Goal: Task Accomplishment & Management: Manage account settings

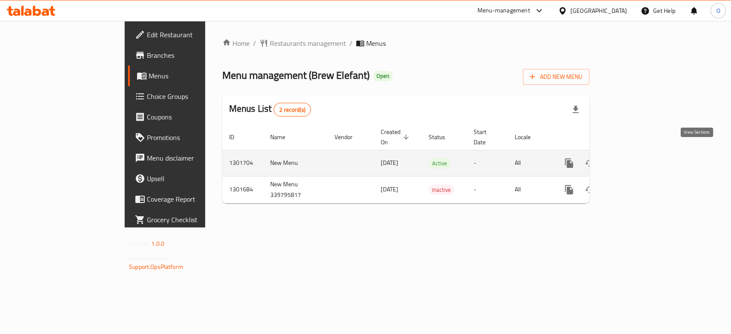
click at [641, 153] on link "enhanced table" at bounding box center [631, 163] width 21 height 21
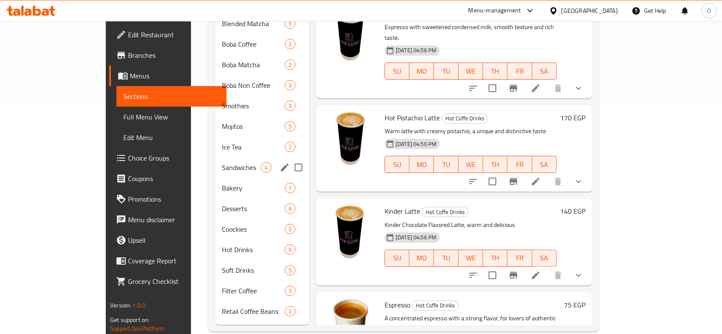
scroll to position [231, 0]
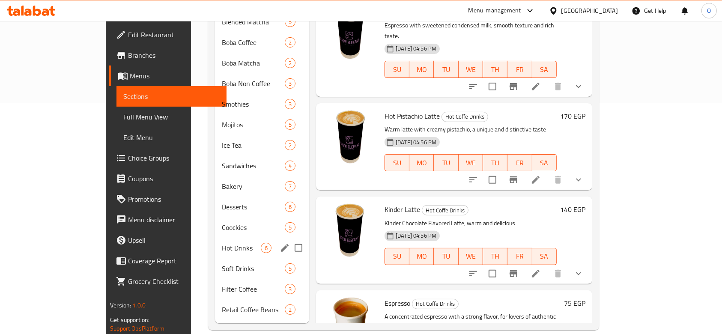
click at [222, 243] on span "Hot Drinks" at bounding box center [241, 248] width 39 height 10
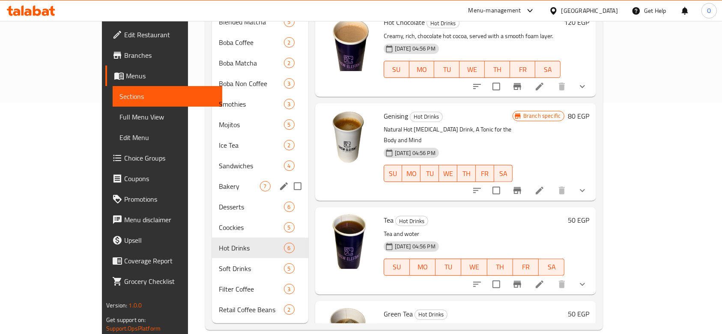
click at [212, 176] on div "Bakery 7" at bounding box center [260, 186] width 96 height 21
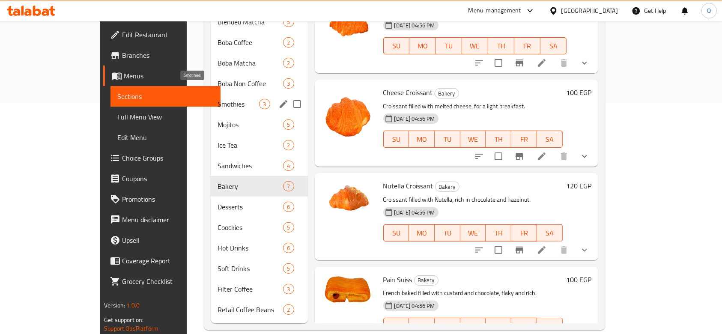
click at [218, 99] on span "Smothies" at bounding box center [239, 104] width 42 height 10
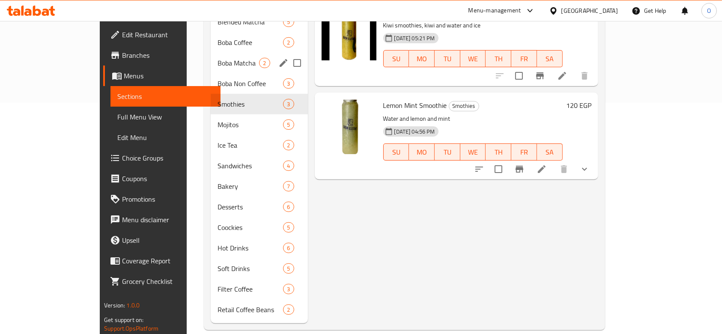
scroll to position [117, 0]
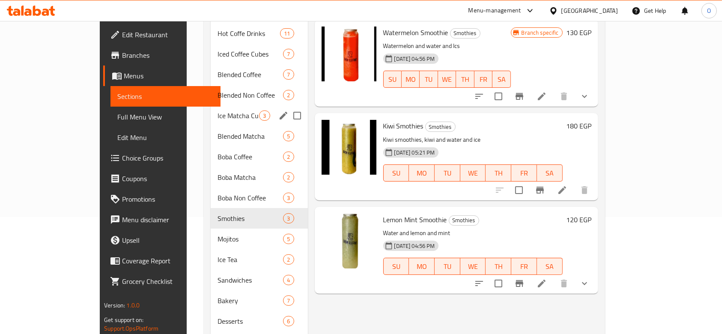
click at [211, 105] on div "Ice Matcha Cubes 3" at bounding box center [259, 115] width 97 height 21
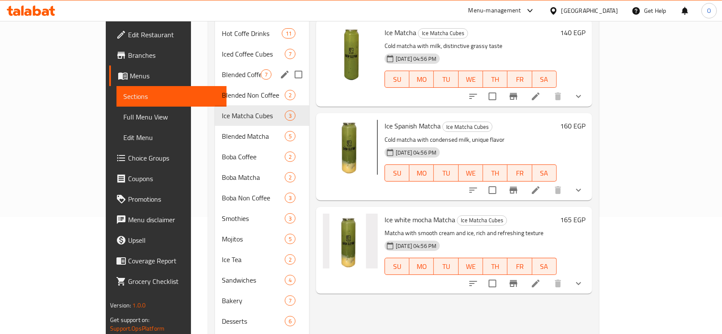
click at [215, 68] on div "Blended Coffee 7" at bounding box center [262, 74] width 94 height 21
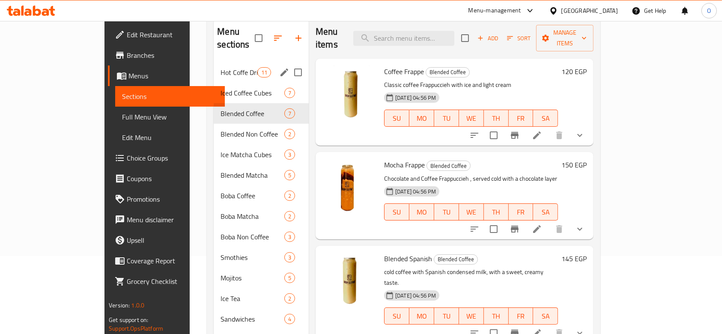
scroll to position [60, 0]
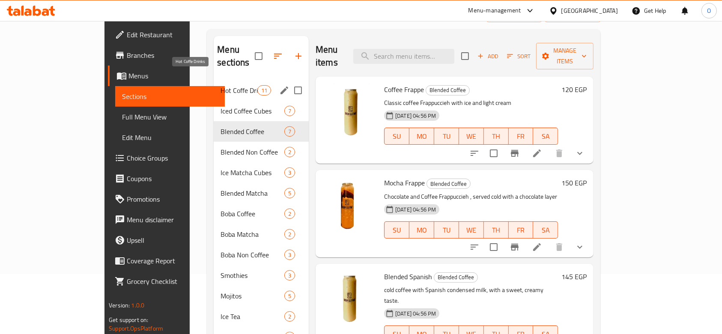
click at [214, 82] on div "Hot Coffe Drinks 11" at bounding box center [261, 90] width 95 height 21
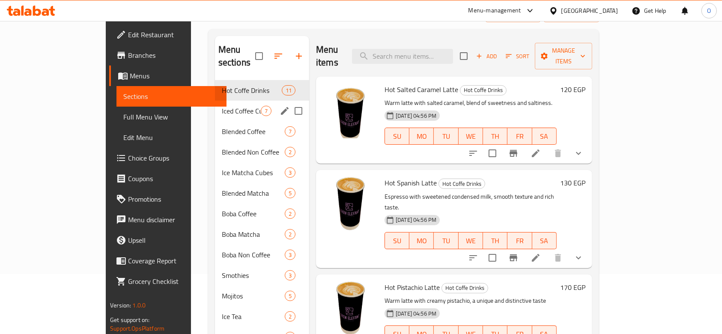
click at [215, 121] on div "Blended Coffee 7" at bounding box center [262, 131] width 94 height 21
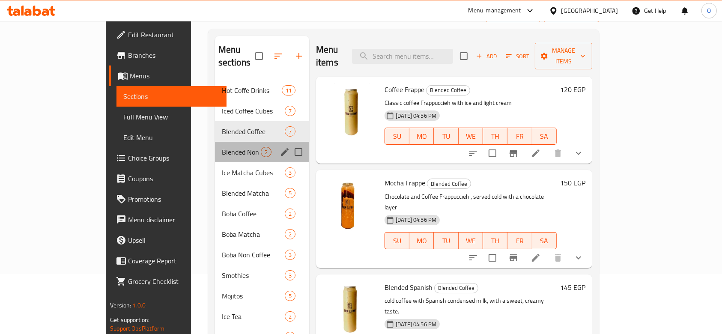
click at [215, 142] on div "Blended Non Coffee 2" at bounding box center [262, 152] width 94 height 21
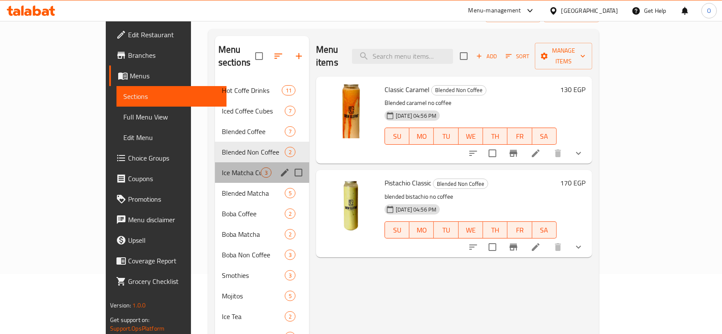
click at [215, 165] on div "Ice Matcha Cubes 3" at bounding box center [262, 172] width 94 height 21
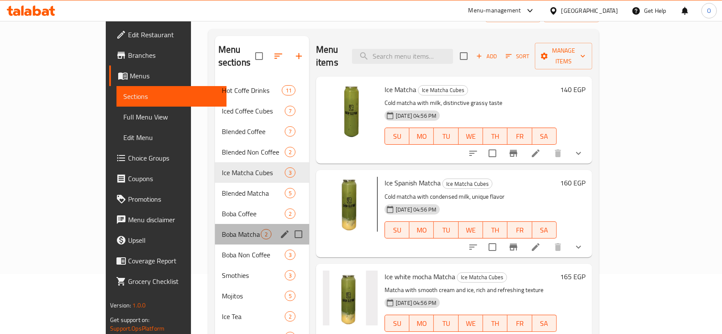
click at [215, 224] on div "Boba Matcha 2" at bounding box center [262, 234] width 94 height 21
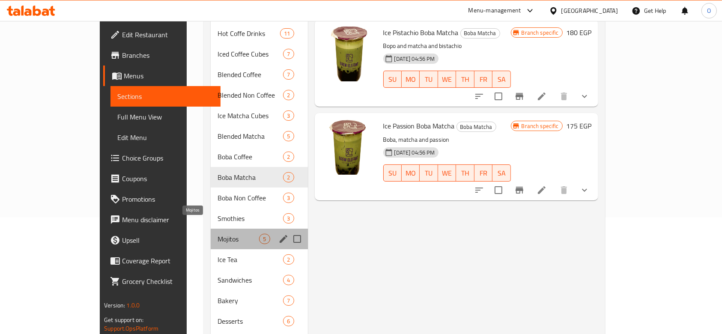
click at [218, 234] on span "Mojitos" at bounding box center [239, 239] width 42 height 10
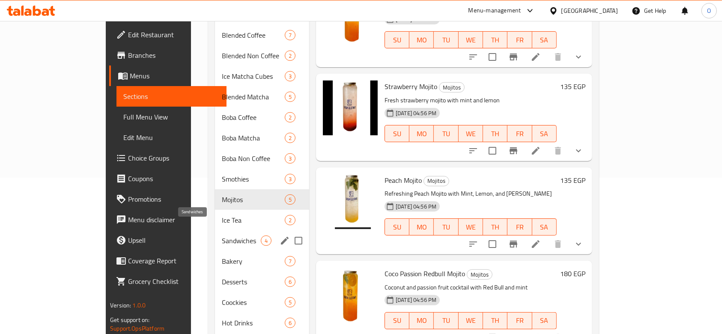
scroll to position [174, 0]
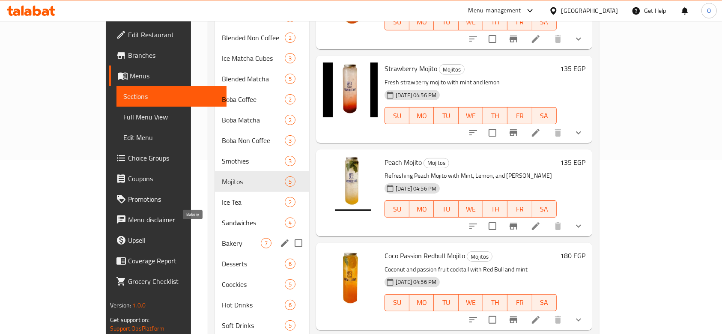
click at [222, 238] on span "Bakery" at bounding box center [241, 243] width 39 height 10
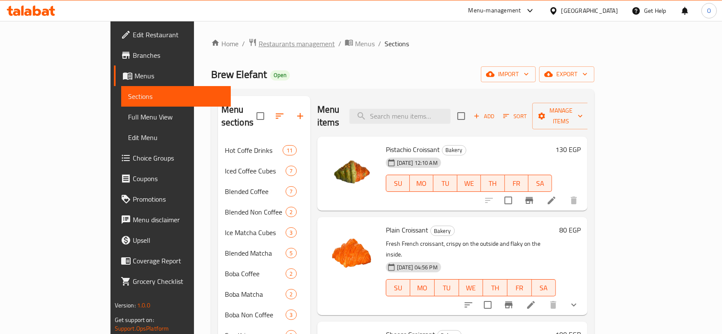
click at [259, 49] on span "Restaurants management" at bounding box center [297, 44] width 76 height 10
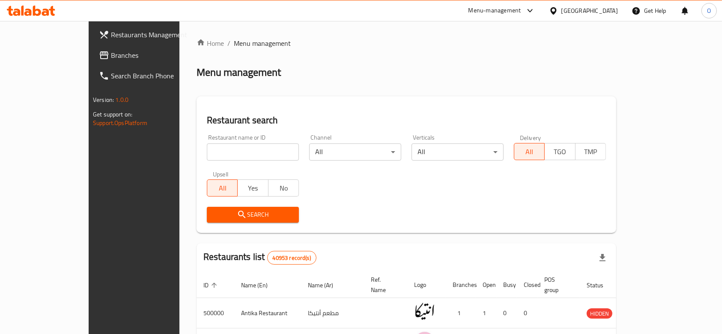
click at [207, 149] on input "search" at bounding box center [253, 152] width 92 height 17
paste input "[PERSON_NAME]’s Coffee House"
type input "[PERSON_NAME]’s Coffee House"
click button "Search" at bounding box center [253, 215] width 92 height 16
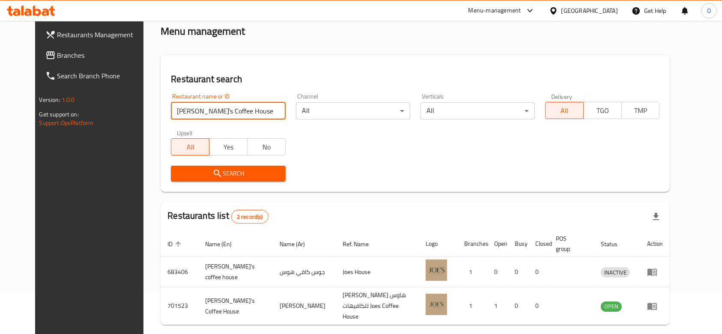
scroll to position [57, 0]
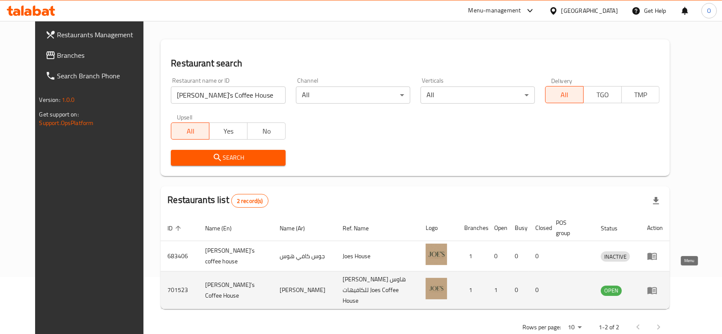
click at [658, 285] on icon "enhanced table" at bounding box center [652, 290] width 10 height 10
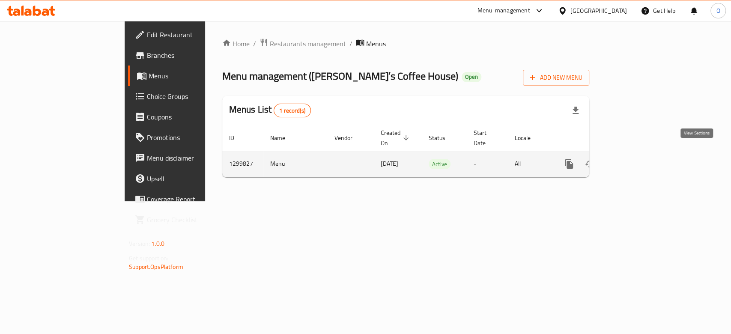
click at [635, 160] on icon "enhanced table" at bounding box center [631, 164] width 8 height 8
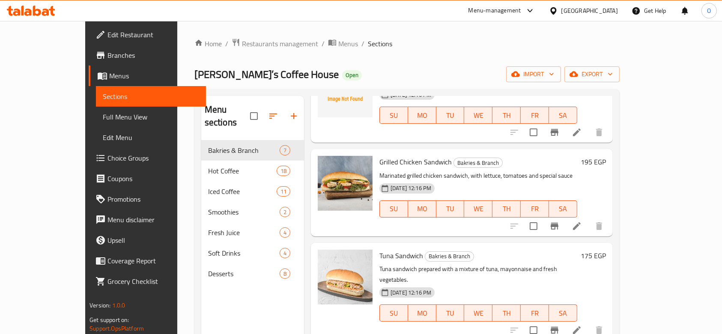
scroll to position [342, 0]
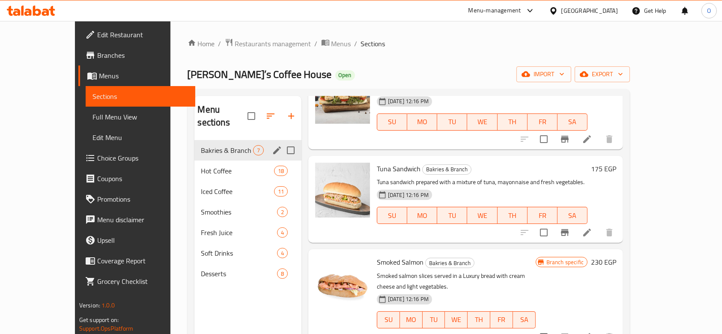
click at [195, 147] on div "Bakries & Branch 7" at bounding box center [248, 150] width 107 height 21
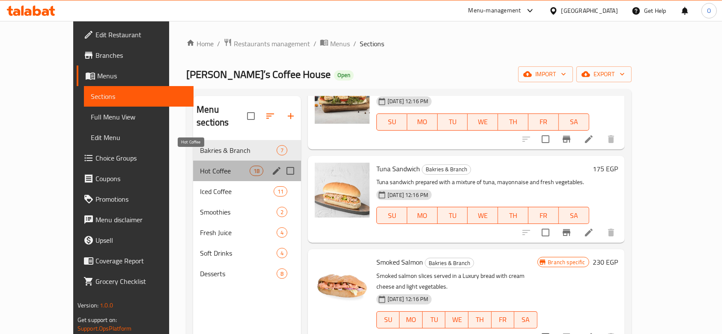
click at [200, 166] on span "Hot Coffee" at bounding box center [225, 171] width 50 height 10
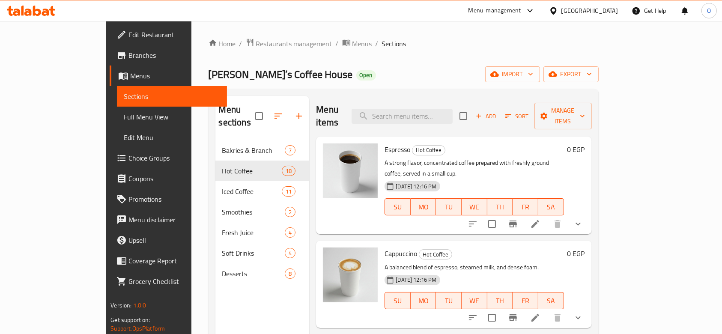
click at [209, 171] on div "Menu sections Bakries & Branch 7 Hot Coffee 18 Iced Coffee 11 Smoothies 2 Fresh…" at bounding box center [404, 263] width 390 height 348
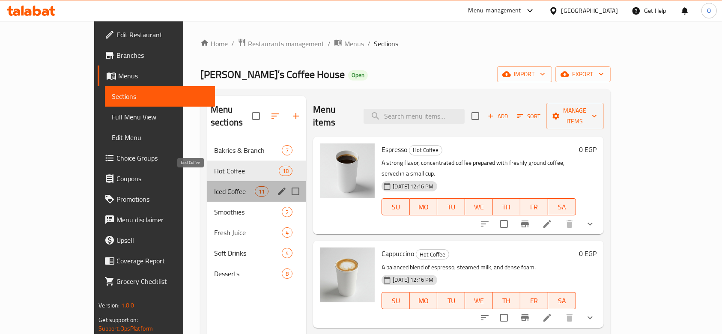
click at [214, 186] on span "Iced Coffee" at bounding box center [234, 191] width 41 height 10
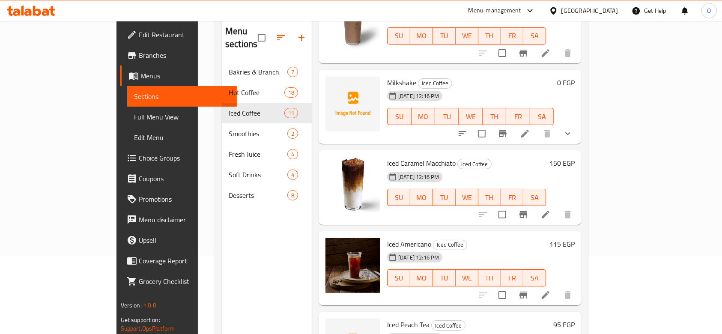
scroll to position [120, 0]
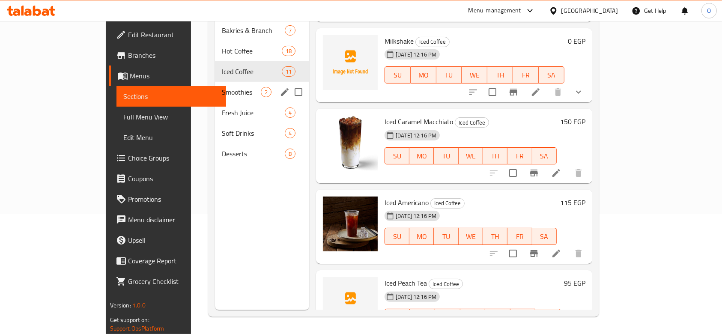
click at [222, 87] on span "Smoothies" at bounding box center [241, 92] width 39 height 10
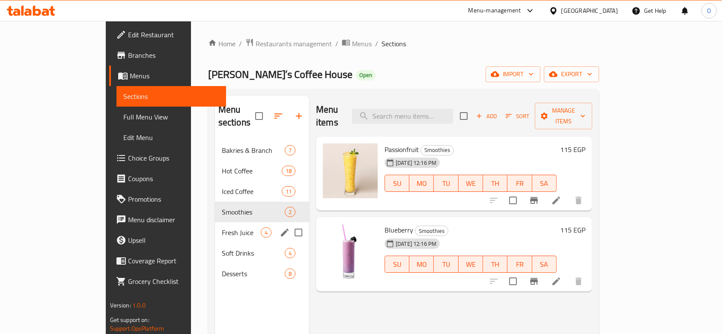
click at [222, 228] on span "Fresh Juice" at bounding box center [241, 233] width 39 height 10
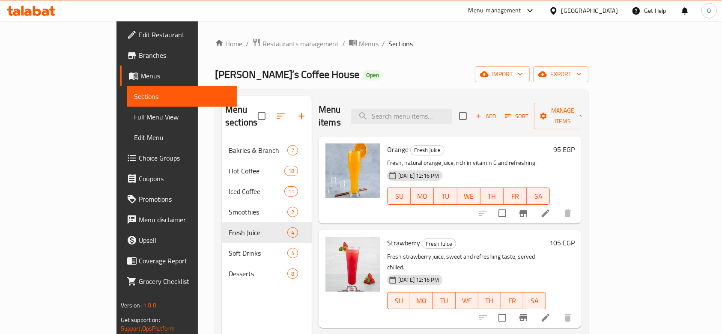
scroll to position [61, 0]
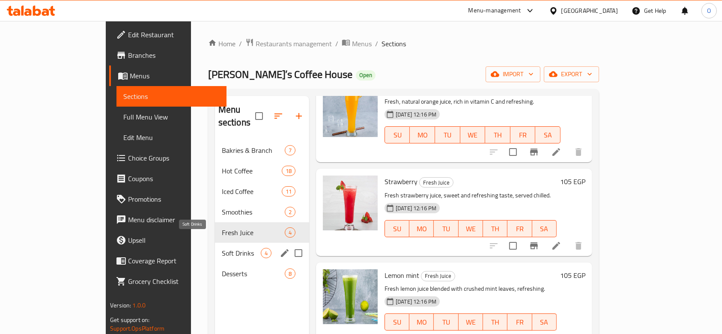
click at [222, 248] on span "Soft Drinks" at bounding box center [241, 253] width 39 height 10
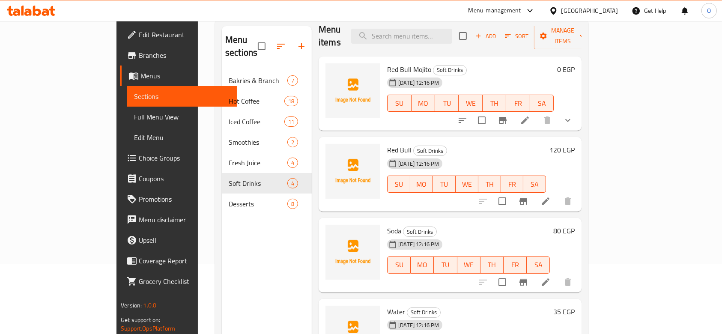
scroll to position [120, 0]
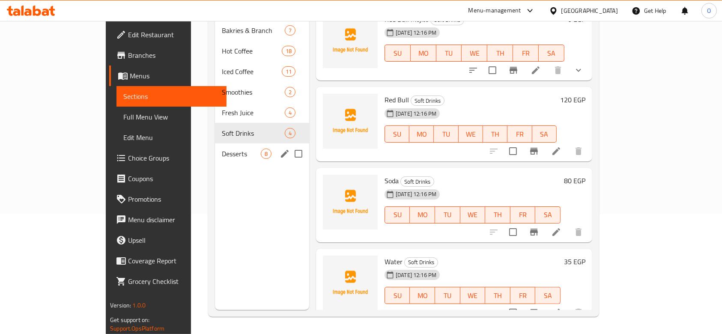
click at [222, 149] on span "Desserts" at bounding box center [241, 154] width 39 height 10
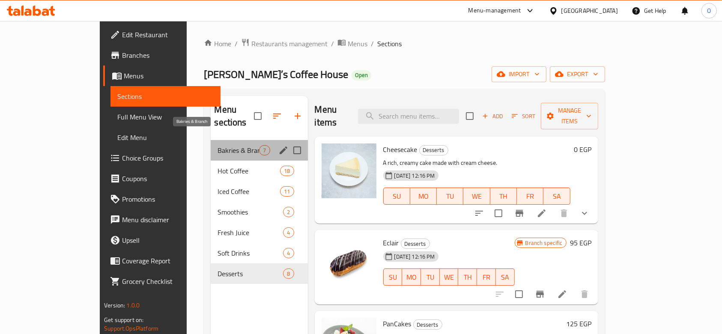
click at [218, 145] on span "Bakries & Branch" at bounding box center [239, 150] width 42 height 10
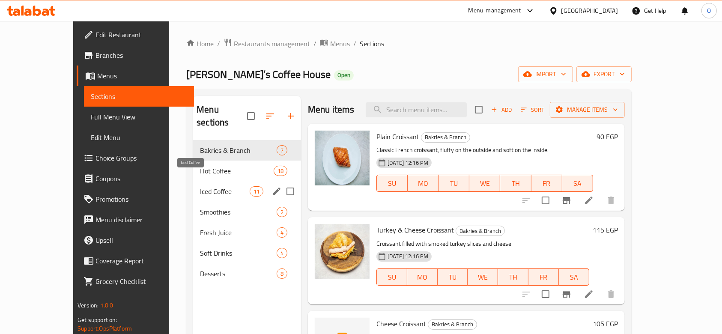
click at [200, 186] on span "Iced Coffee" at bounding box center [225, 191] width 50 height 10
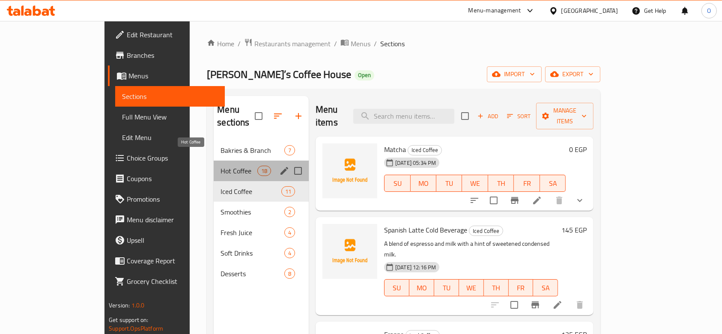
click at [221, 166] on span "Hot Coffee" at bounding box center [239, 171] width 36 height 10
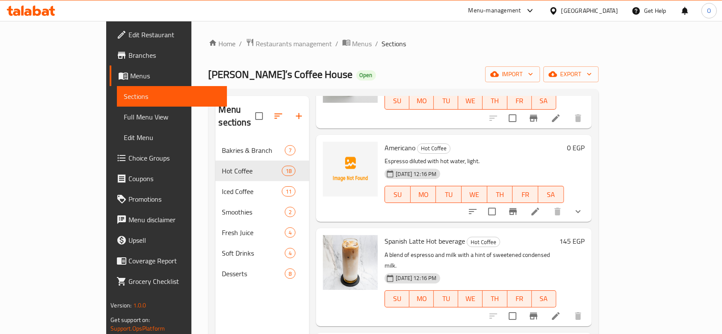
scroll to position [571, 0]
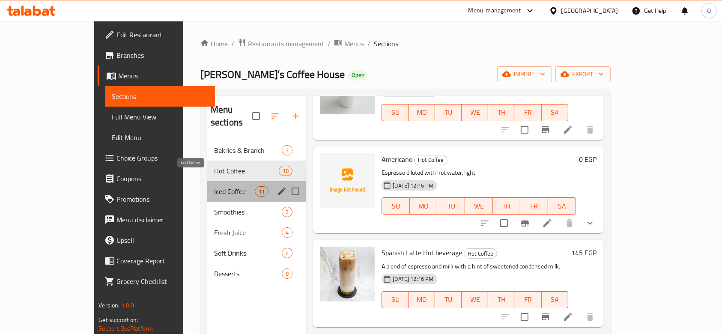
click at [215, 186] on span "Iced Coffee" at bounding box center [234, 191] width 41 height 10
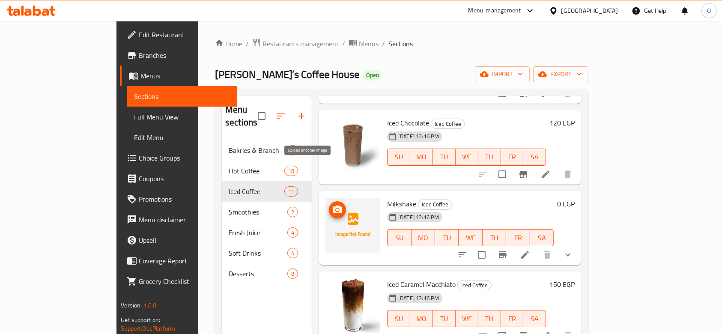
scroll to position [614, 0]
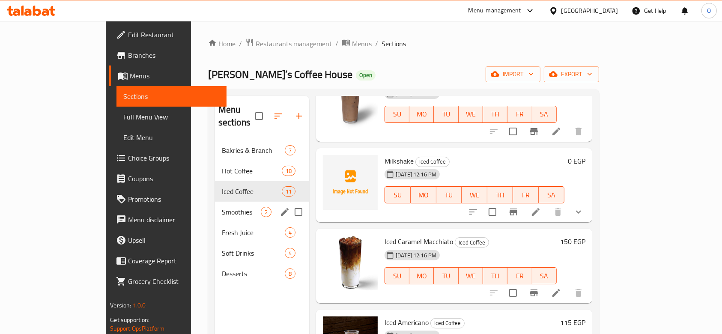
click at [215, 209] on div "Smoothies 2" at bounding box center [262, 212] width 94 height 21
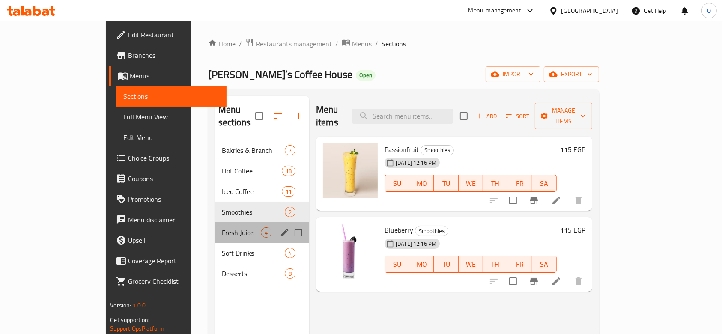
click at [221, 222] on div "Fresh Juice 4" at bounding box center [262, 232] width 94 height 21
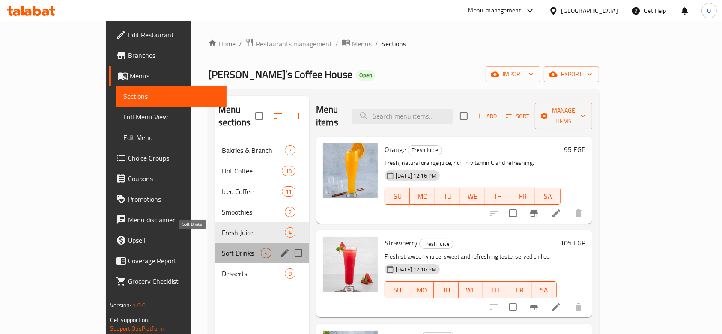
click at [222, 248] on span "Soft Drinks" at bounding box center [241, 253] width 39 height 10
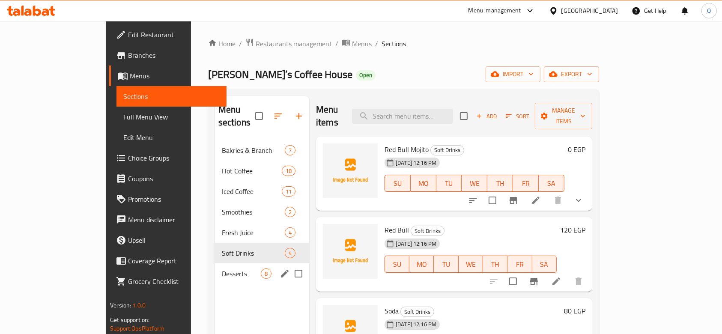
click at [215, 264] on div "Desserts 8" at bounding box center [262, 274] width 94 height 21
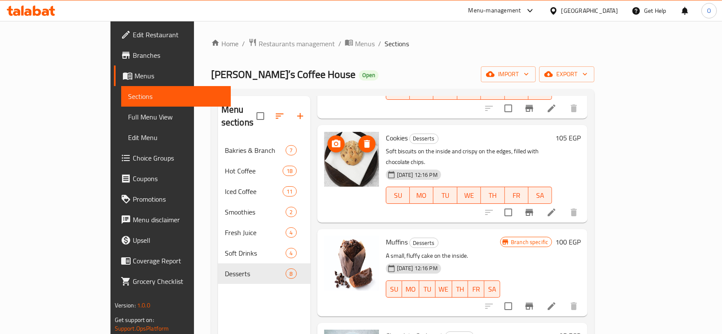
scroll to position [423, 0]
